Goal: Task Accomplishment & Management: Complete application form

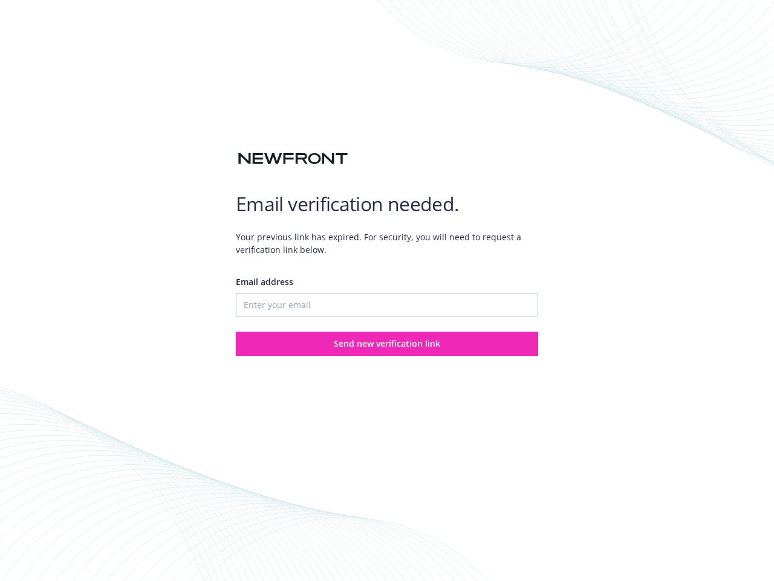
click at [387, 290] on div "Email address" at bounding box center [387, 296] width 303 height 42
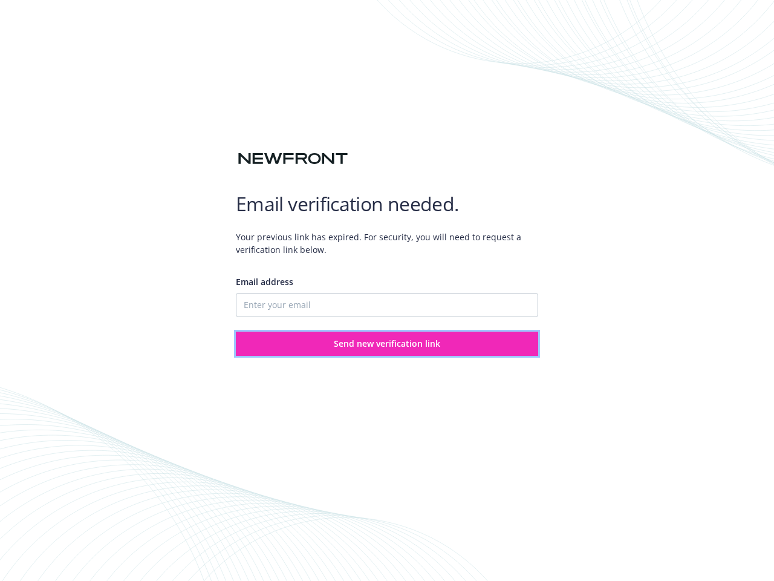
click at [387, 344] on span "Send new verification link" at bounding box center [387, 343] width 106 height 11
